Goal: Information Seeking & Learning: Learn about a topic

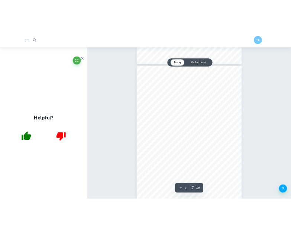
scroll to position [1587, 0]
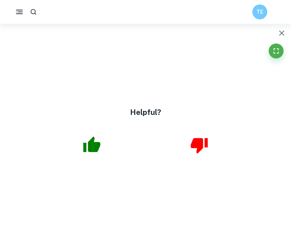
type input "4"
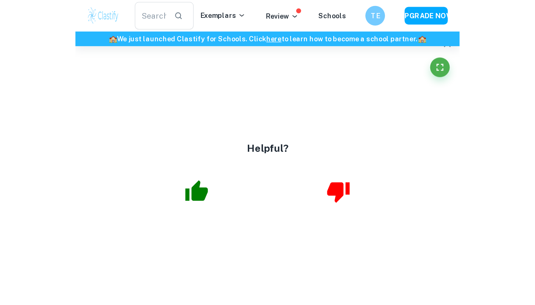
scroll to position [1572, 0]
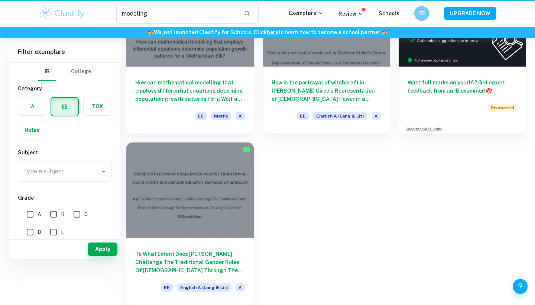
type input "modeling"
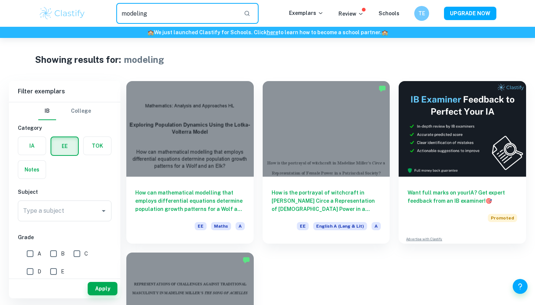
drag, startPoint x: 157, startPoint y: 13, endPoint x: 108, endPoint y: 13, distance: 48.6
click at [108, 13] on div "modeling ​" at bounding box center [187, 13] width 203 height 21
click at [65, 208] on input "Type a subject" at bounding box center [59, 211] width 76 height 14
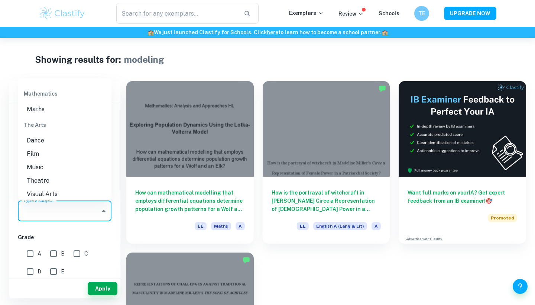
scroll to position [937, 0]
click at [49, 103] on li "Maths" at bounding box center [65, 108] width 94 height 13
type input "Maths"
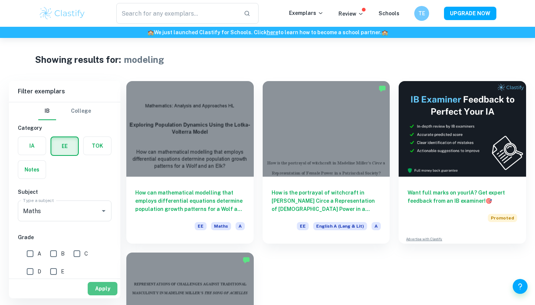
click at [109, 230] on button "Apply" at bounding box center [103, 287] width 30 height 13
type input "modeling"
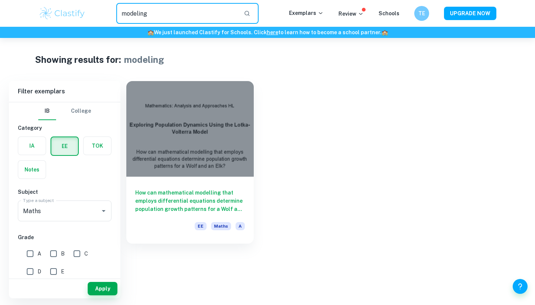
drag, startPoint x: 160, startPoint y: 17, endPoint x: 108, endPoint y: 16, distance: 51.6
click at [108, 16] on div "modeling ​" at bounding box center [187, 13] width 203 height 21
click at [105, 230] on button "Apply" at bounding box center [103, 287] width 30 height 13
click at [184, 16] on input "modeling" at bounding box center [176, 13] width 121 height 21
type input "m"
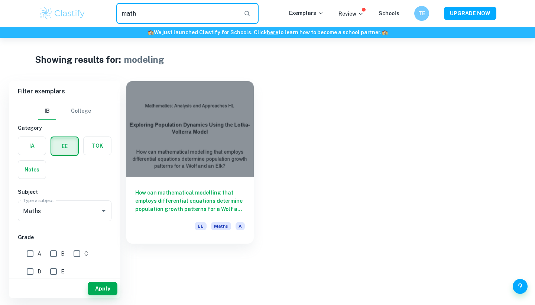
type input "math"
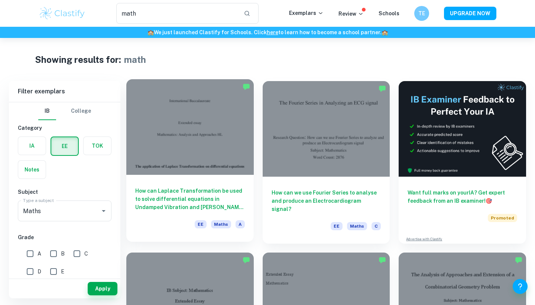
click at [202, 136] on div at bounding box center [189, 126] width 127 height 95
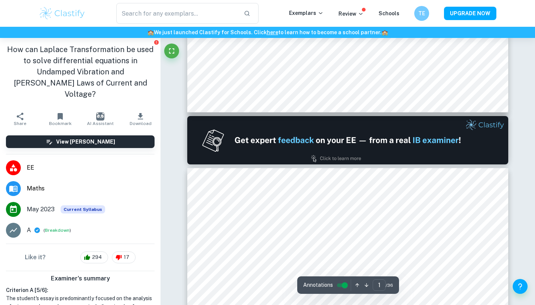
type input "2"
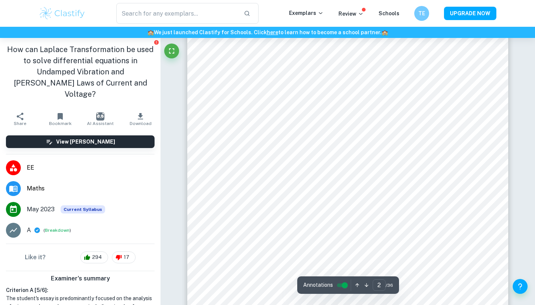
scroll to position [596, 0]
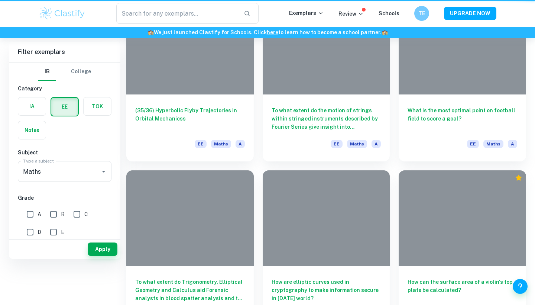
type input "math"
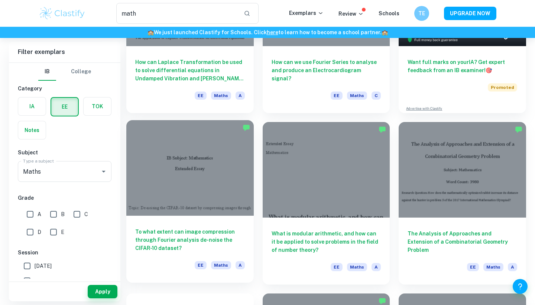
scroll to position [137, 0]
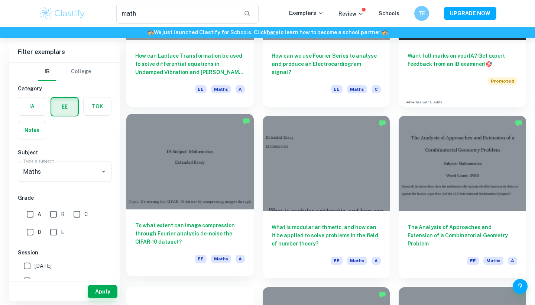
click at [224, 212] on div "To what extent can image compression through Fourier analysis de-noise the CIFA…" at bounding box center [189, 242] width 127 height 67
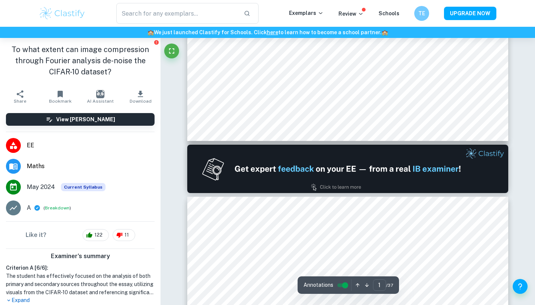
type input "2"
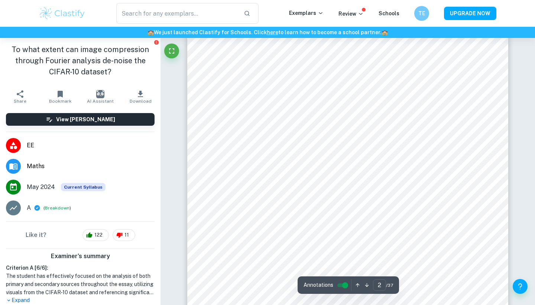
scroll to position [526, 0]
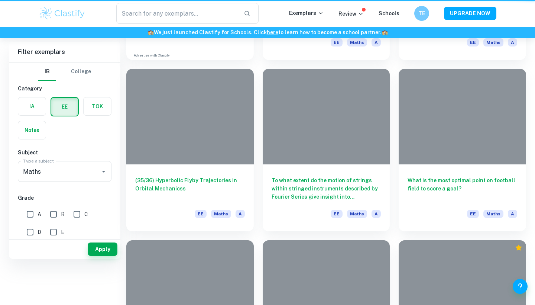
type input "math"
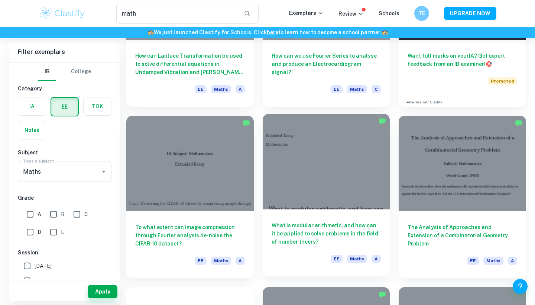
click at [290, 207] on div at bounding box center [326, 161] width 127 height 95
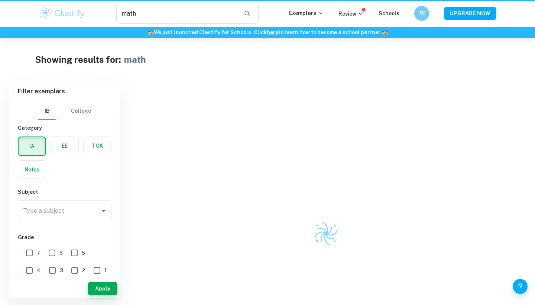
type input "math"
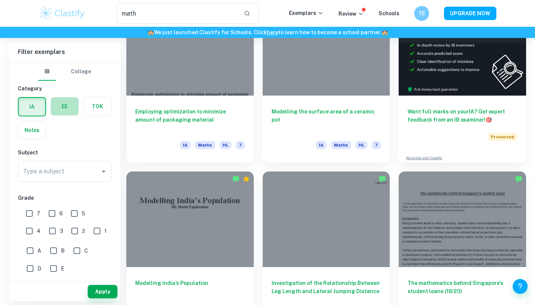
click at [68, 101] on label "button" at bounding box center [64, 106] width 27 height 18
click at [0, 0] on input "radio" at bounding box center [0, 0] width 0 height 0
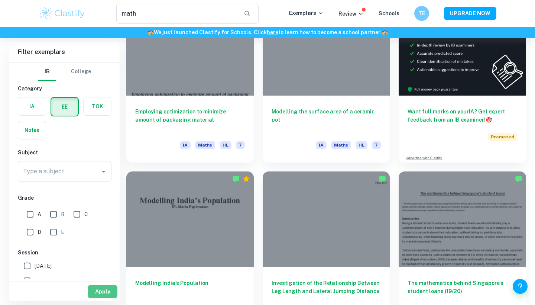
click at [102, 230] on button "Apply" at bounding box center [103, 290] width 30 height 13
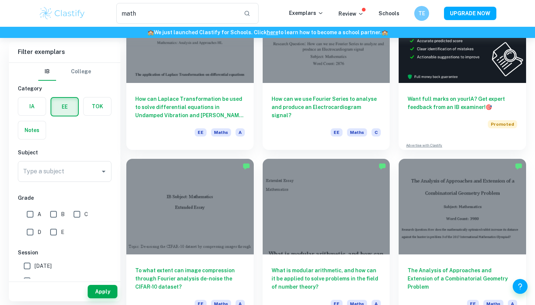
scroll to position [152, 0]
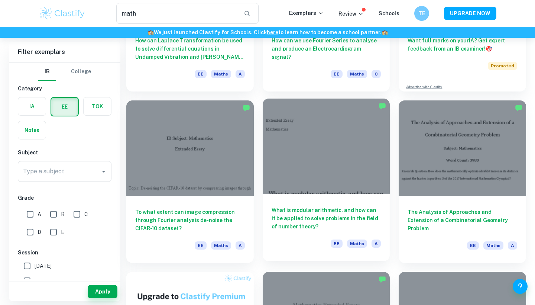
click at [290, 157] on div at bounding box center [326, 145] width 127 height 95
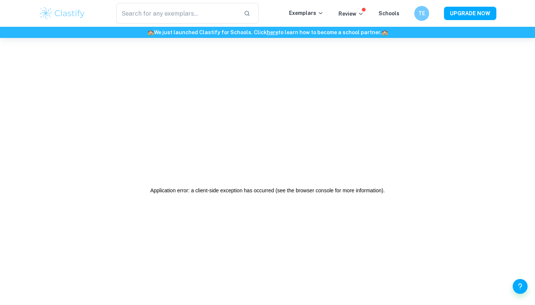
type input "math"
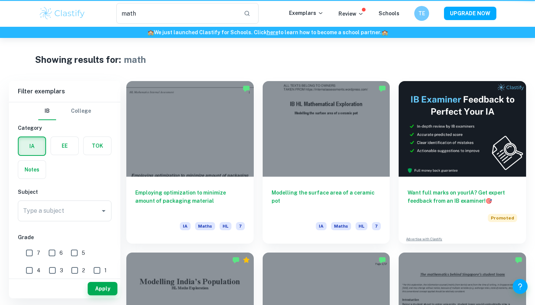
scroll to position [152, 0]
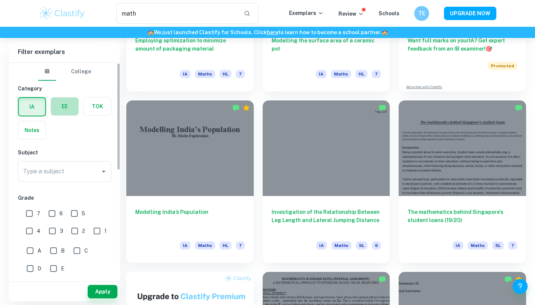
click at [57, 111] on label "button" at bounding box center [64, 106] width 27 height 18
click at [0, 0] on input "radio" at bounding box center [0, 0] width 0 height 0
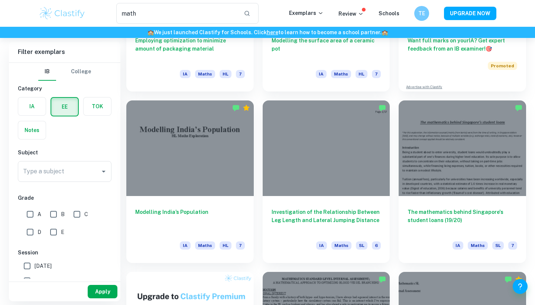
click at [106, 230] on button "Apply" at bounding box center [103, 290] width 30 height 13
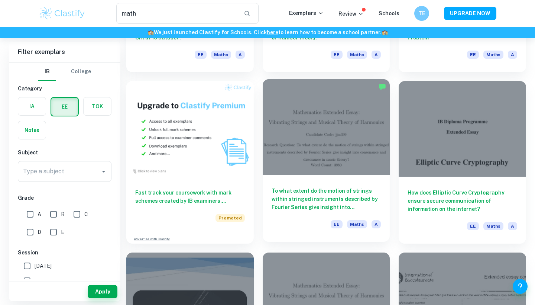
scroll to position [343, 0]
click at [290, 179] on div "To what extent do the motion of strings within stringed instruments described b…" at bounding box center [326, 207] width 127 height 67
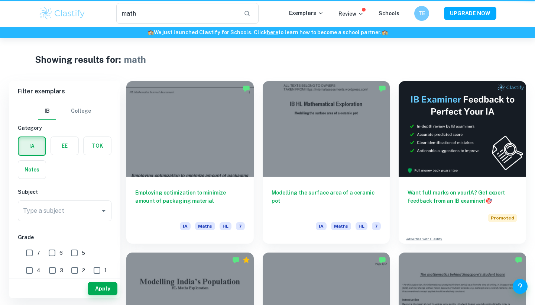
type input "math"
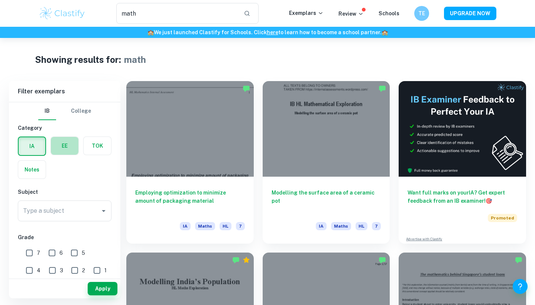
click at [65, 147] on label "button" at bounding box center [64, 146] width 27 height 18
click at [0, 0] on input "radio" at bounding box center [0, 0] width 0 height 0
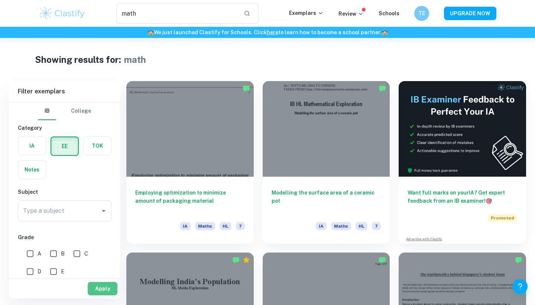
click at [107, 230] on button "Apply" at bounding box center [103, 287] width 30 height 13
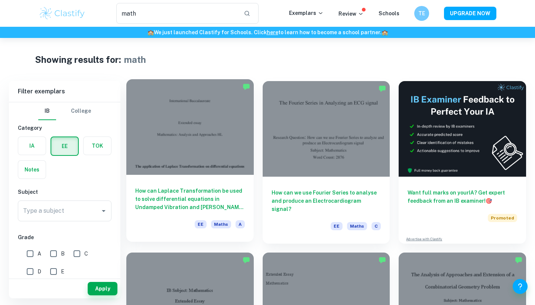
click at [219, 110] on div at bounding box center [189, 126] width 127 height 95
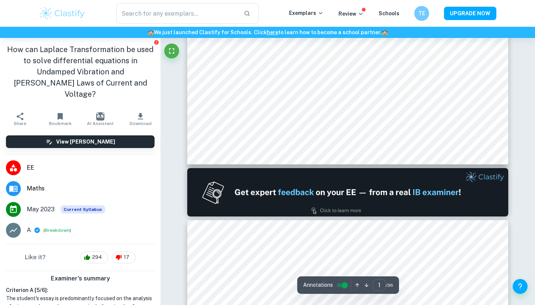
type input "2"
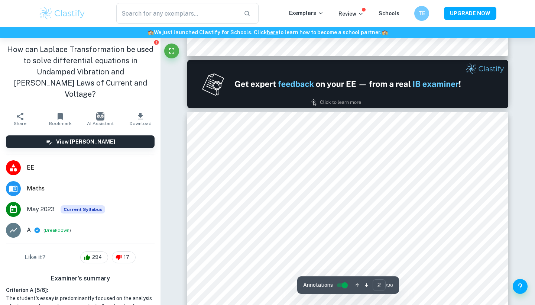
scroll to position [531, 0]
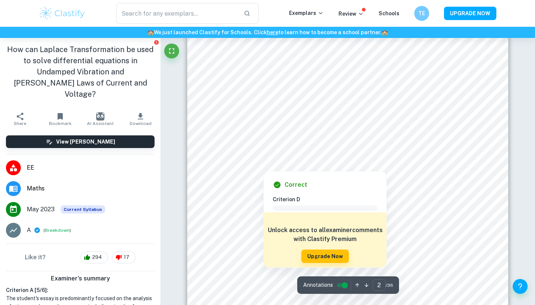
click at [357, 127] on div at bounding box center [350, 127] width 237 height 15
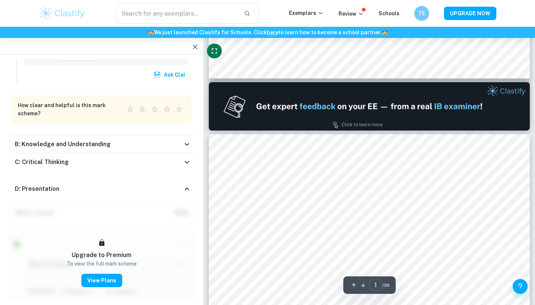
type input "2"
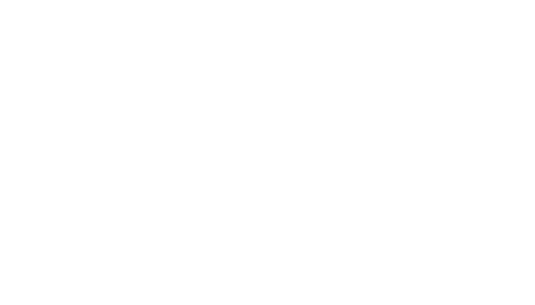
scroll to position [0, 0]
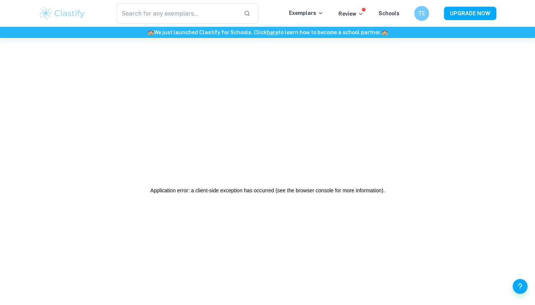
type input "math"
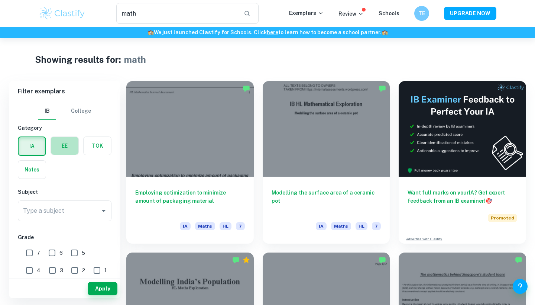
click at [63, 147] on label "button" at bounding box center [64, 146] width 27 height 18
click at [0, 0] on input "radio" at bounding box center [0, 0] width 0 height 0
click at [98, 292] on button "Apply" at bounding box center [103, 287] width 30 height 13
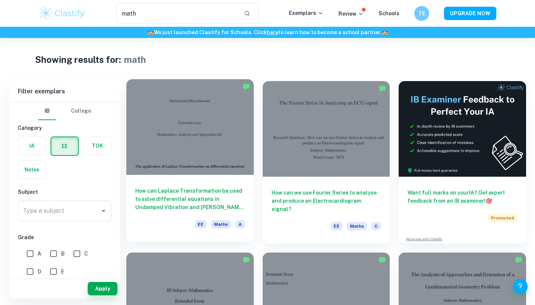
click at [185, 170] on div at bounding box center [189, 126] width 127 height 95
